Goal: Task Accomplishment & Management: Manage account settings

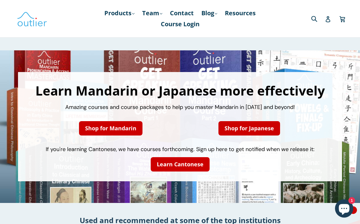
click at [347, 213] on icon "Chat window" at bounding box center [345, 209] width 18 height 18
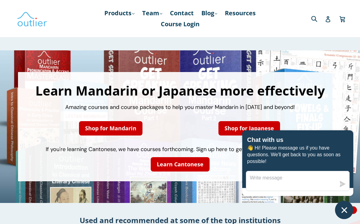
click at [329, 19] on icon at bounding box center [328, 19] width 6 height 6
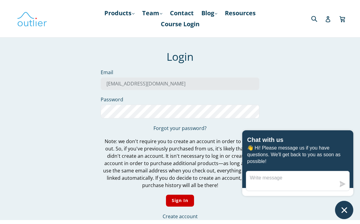
type input "hazembakdach@protonmail.com"
click at [180, 202] on input "Sign In" at bounding box center [180, 201] width 28 height 12
click at [186, 199] on input "Sign In" at bounding box center [180, 201] width 28 height 12
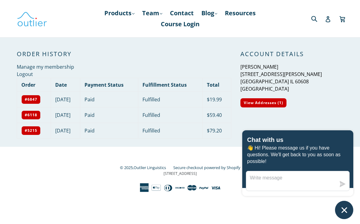
click at [188, 26] on link "Course Login" at bounding box center [180, 24] width 45 height 11
